Goal: Task Accomplishment & Management: Manage account settings

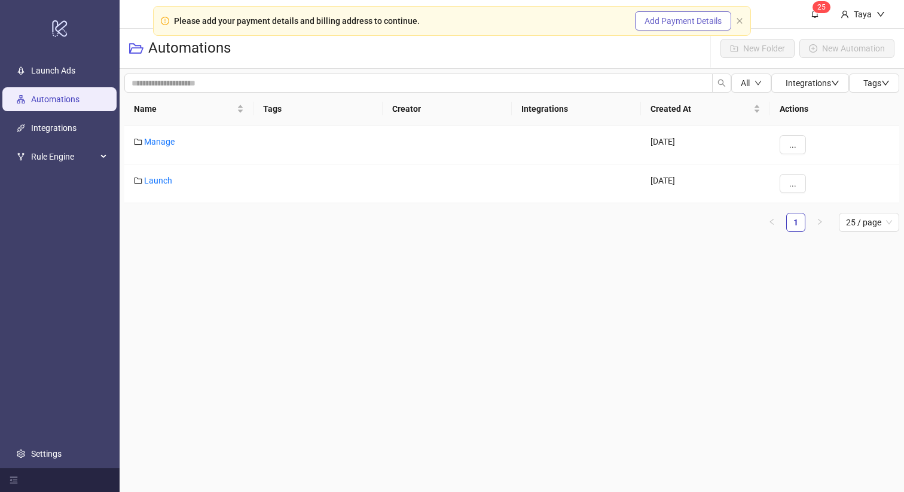
click at [684, 22] on span "Add Payment Details" at bounding box center [683, 21] width 77 height 10
click at [43, 459] on link "Settings" at bounding box center [46, 454] width 30 height 10
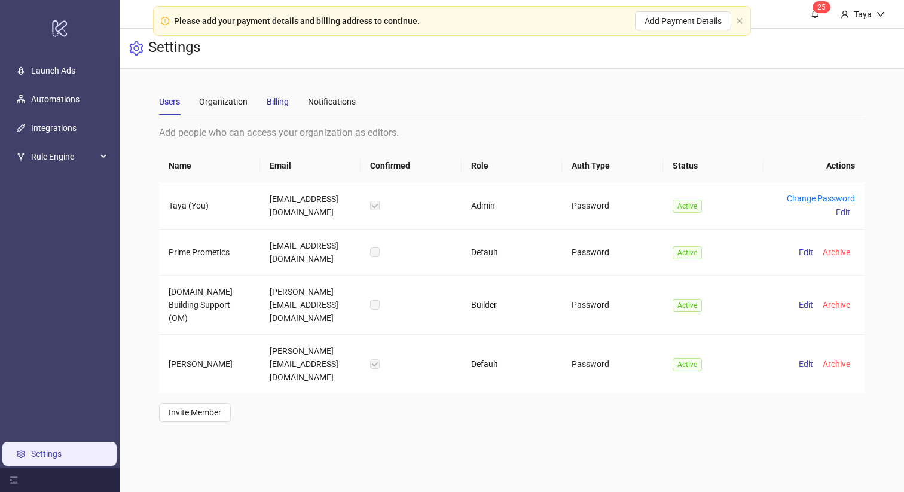
click at [282, 102] on div "Billing" at bounding box center [278, 101] width 22 height 13
